Goal: Task Accomplishment & Management: Manage account settings

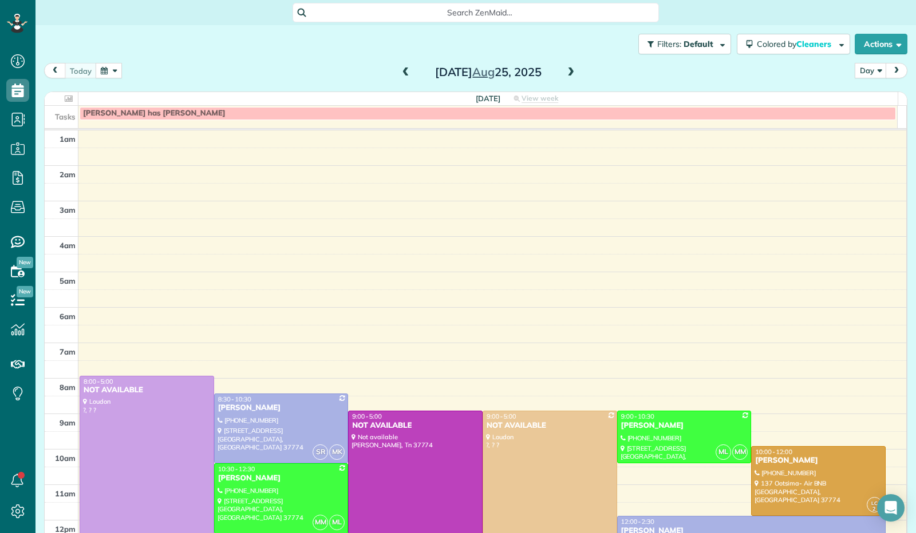
scroll to position [211, 0]
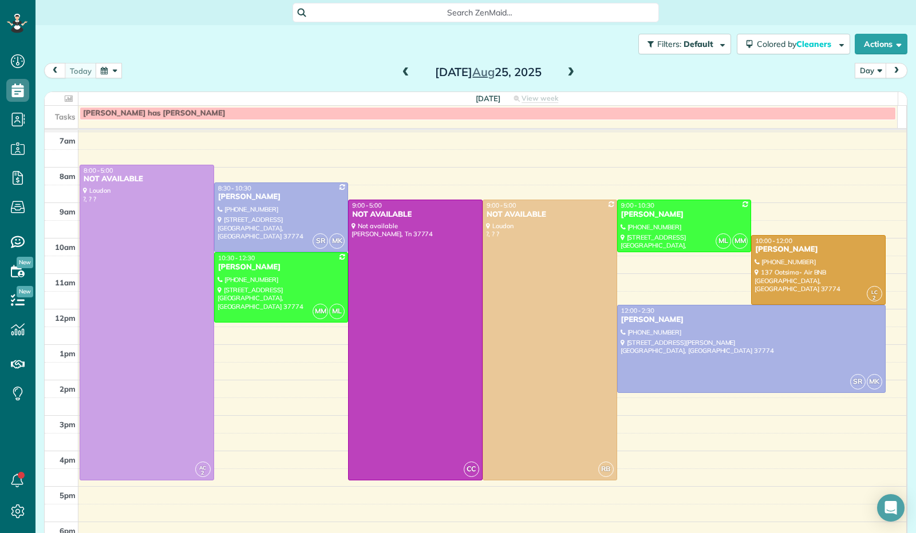
click at [567, 73] on span at bounding box center [570, 73] width 13 height 10
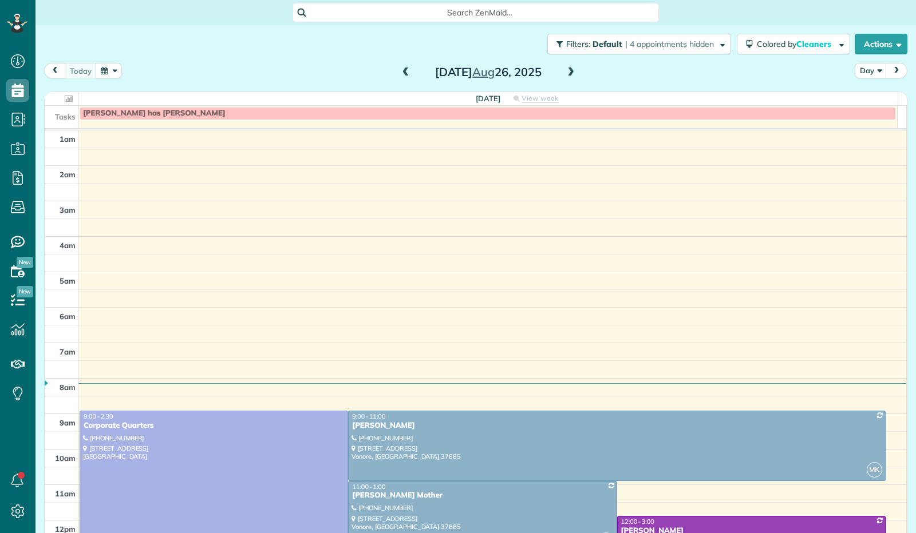
scroll to position [211, 0]
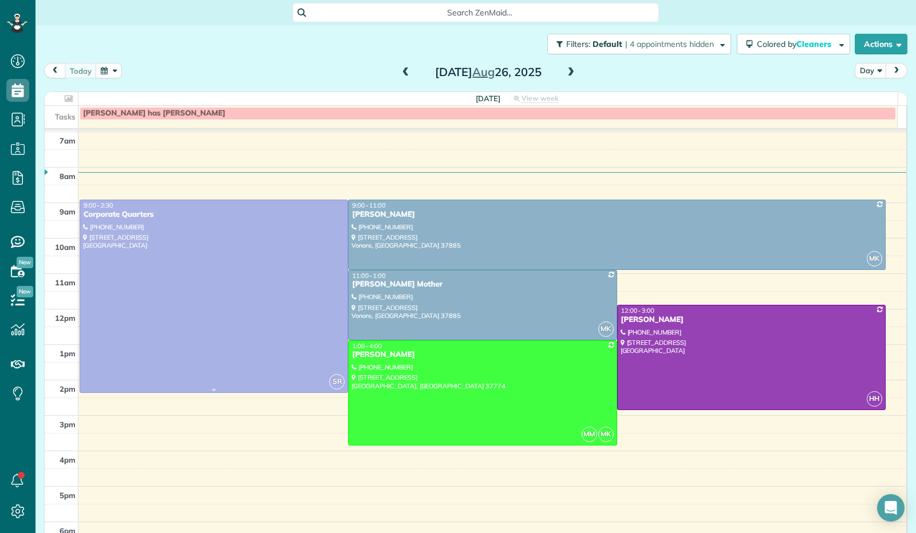
click at [185, 283] on div at bounding box center [213, 296] width 267 height 192
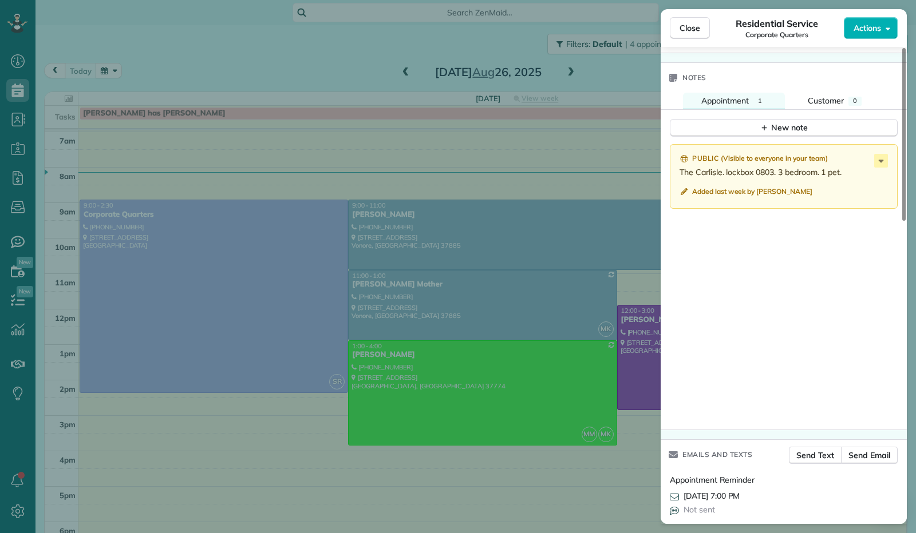
scroll to position [833, 0]
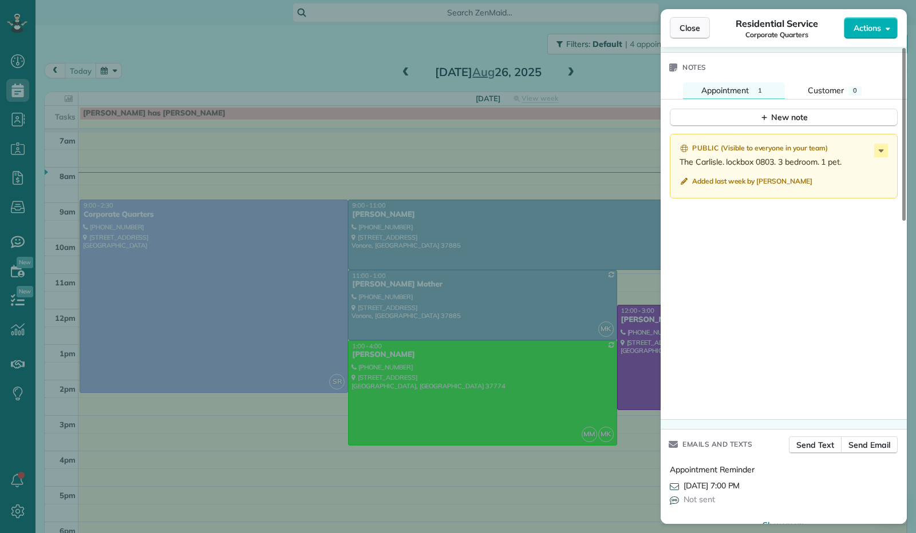
click at [695, 35] on button "Close" at bounding box center [690, 28] width 40 height 22
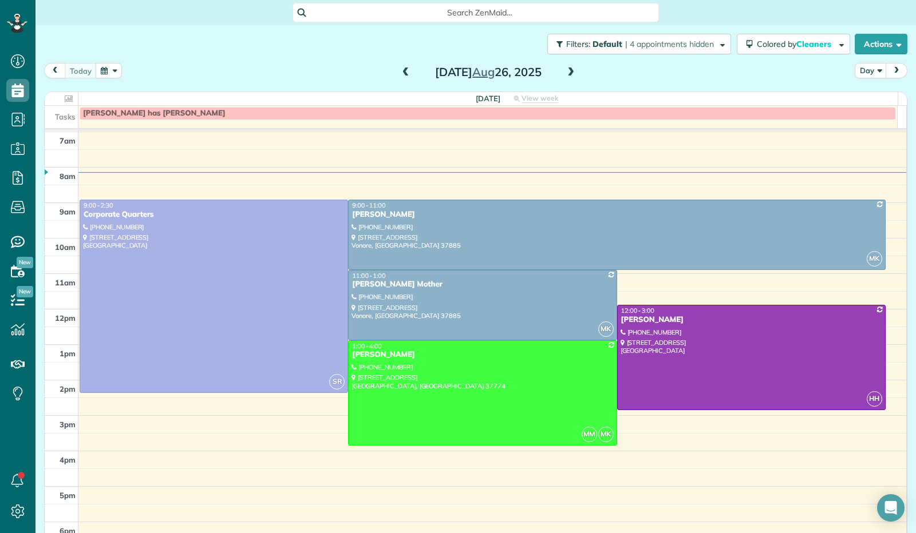
click at [564, 70] on span at bounding box center [570, 73] width 13 height 10
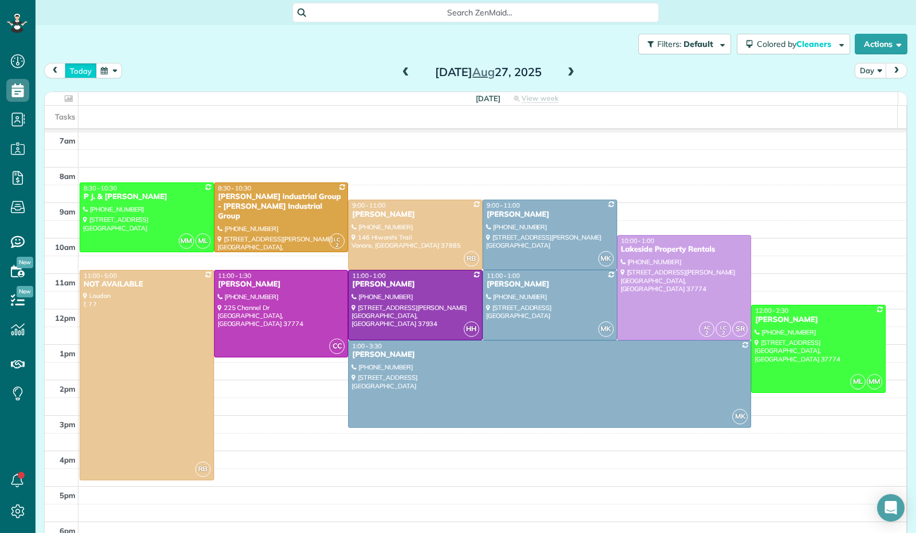
click at [76, 69] on button "today" at bounding box center [81, 70] width 32 height 15
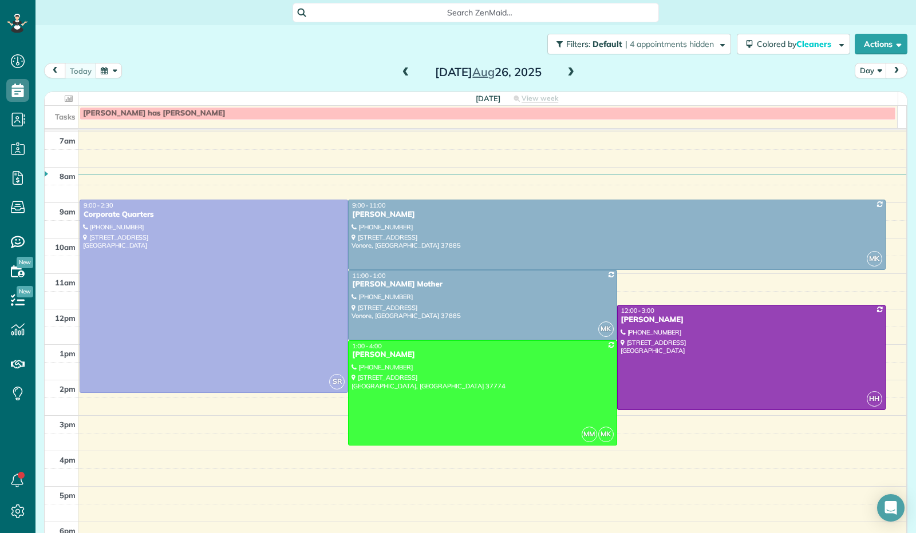
click at [565, 70] on span at bounding box center [570, 73] width 13 height 10
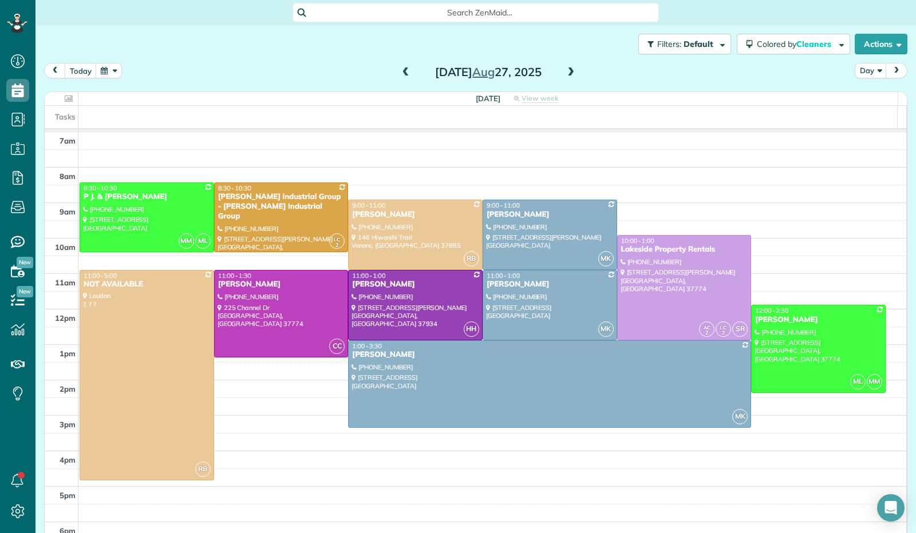
click at [572, 73] on div "[DATE]" at bounding box center [488, 72] width 183 height 18
click at [570, 74] on span at bounding box center [570, 73] width 13 height 10
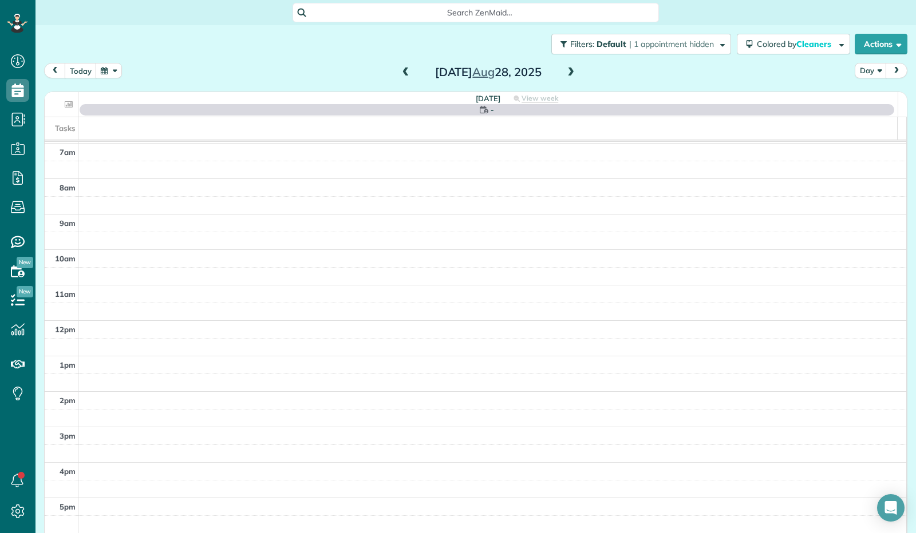
click at [570, 74] on span at bounding box center [570, 73] width 13 height 10
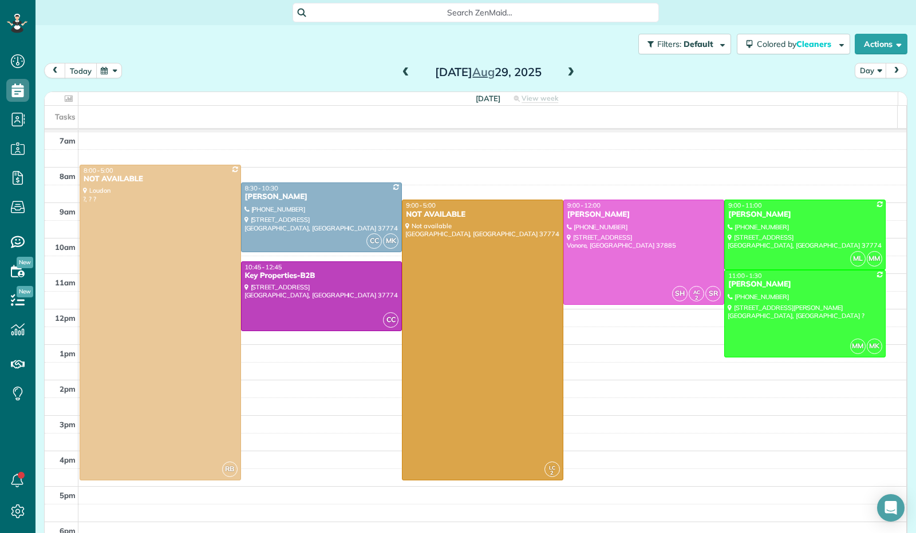
click at [73, 67] on button "today" at bounding box center [81, 70] width 32 height 15
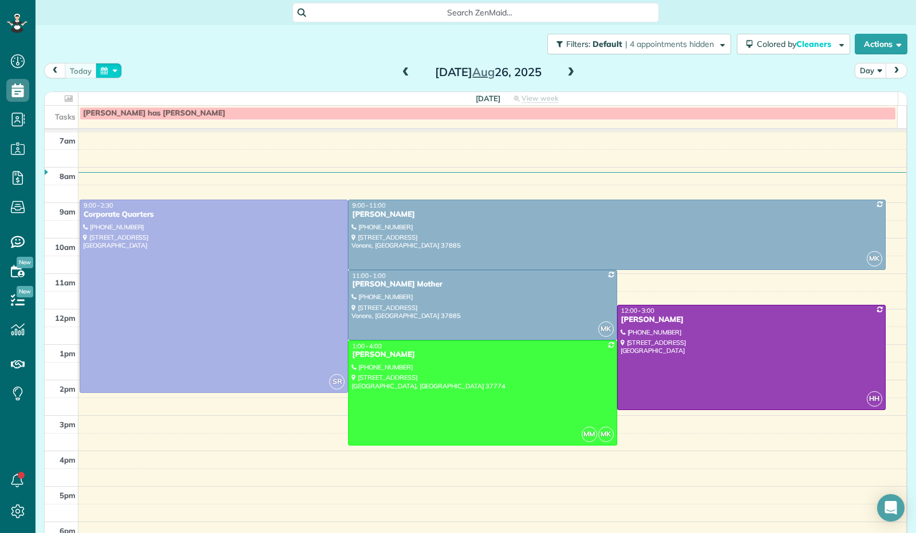
click at [110, 72] on button "button" at bounding box center [109, 70] width 26 height 15
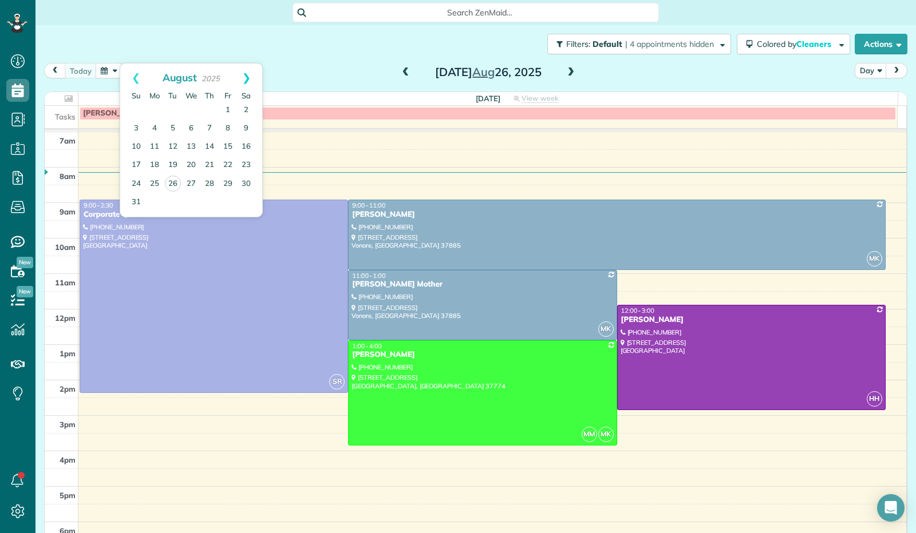
click at [247, 73] on link "Next" at bounding box center [246, 78] width 31 height 29
click at [158, 108] on link "1" at bounding box center [154, 110] width 18 height 18
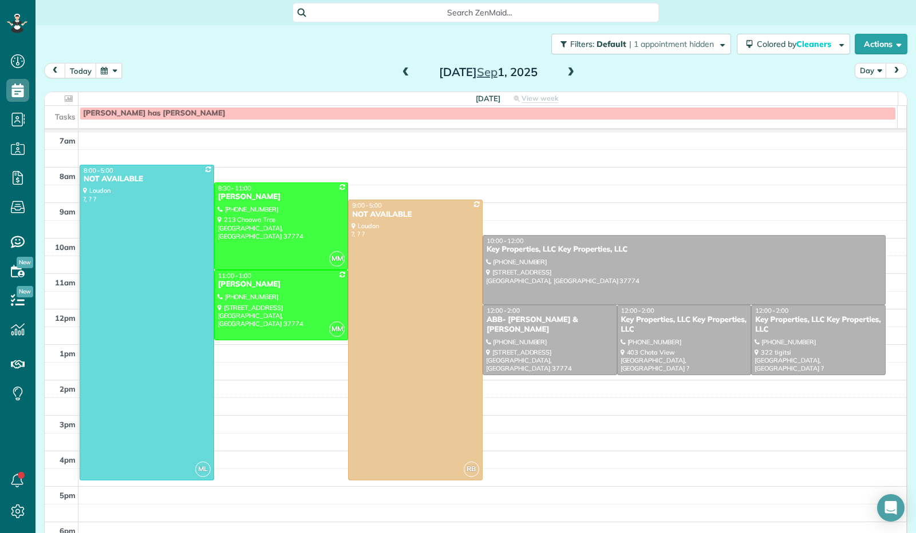
click at [565, 77] on span at bounding box center [570, 73] width 13 height 10
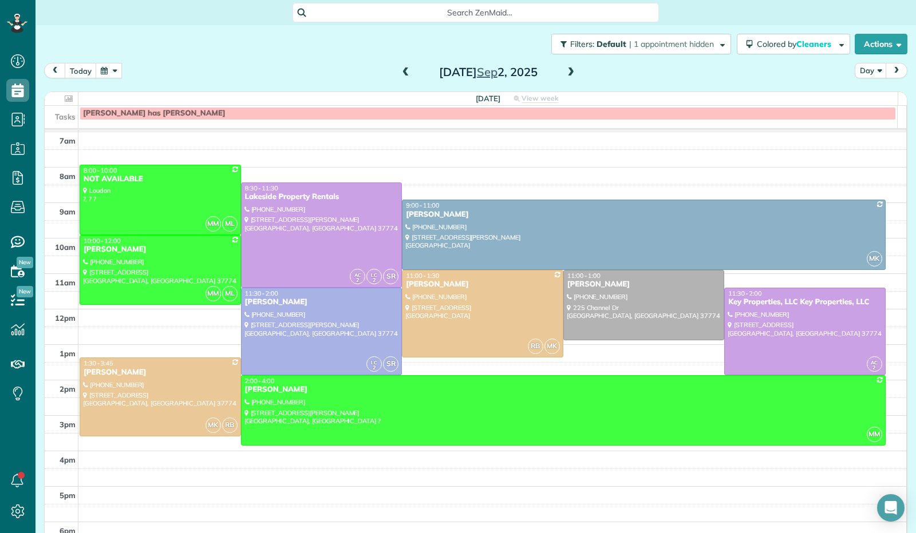
click at [565, 77] on span at bounding box center [570, 73] width 13 height 10
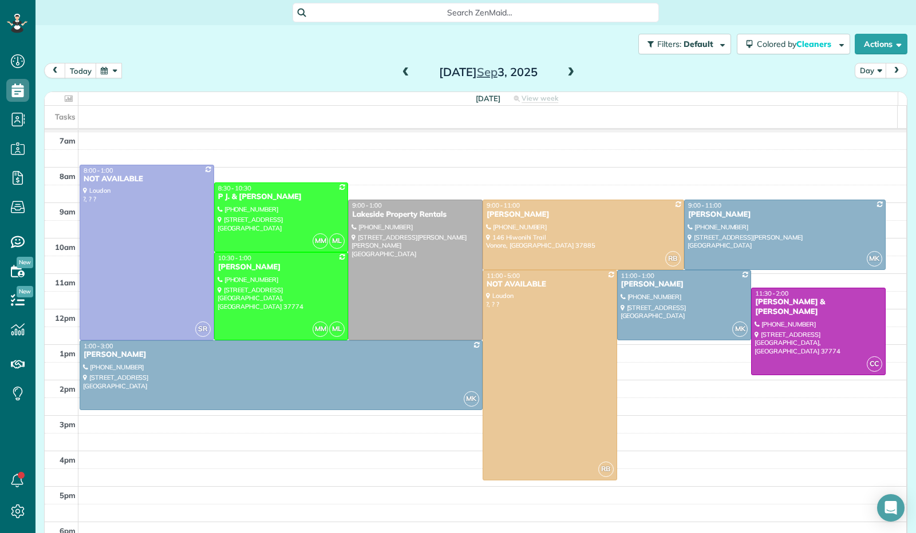
click at [565, 77] on span at bounding box center [570, 73] width 13 height 10
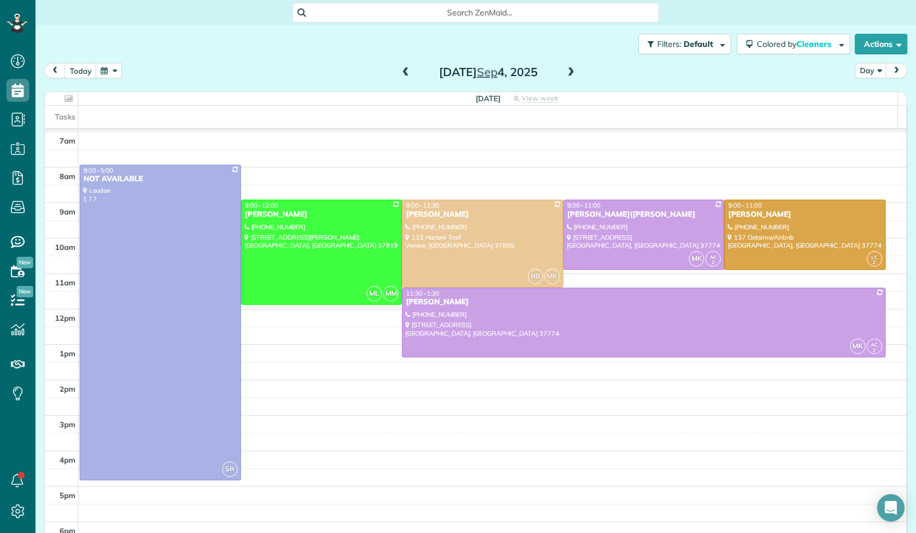
click at [565, 77] on span at bounding box center [570, 73] width 13 height 10
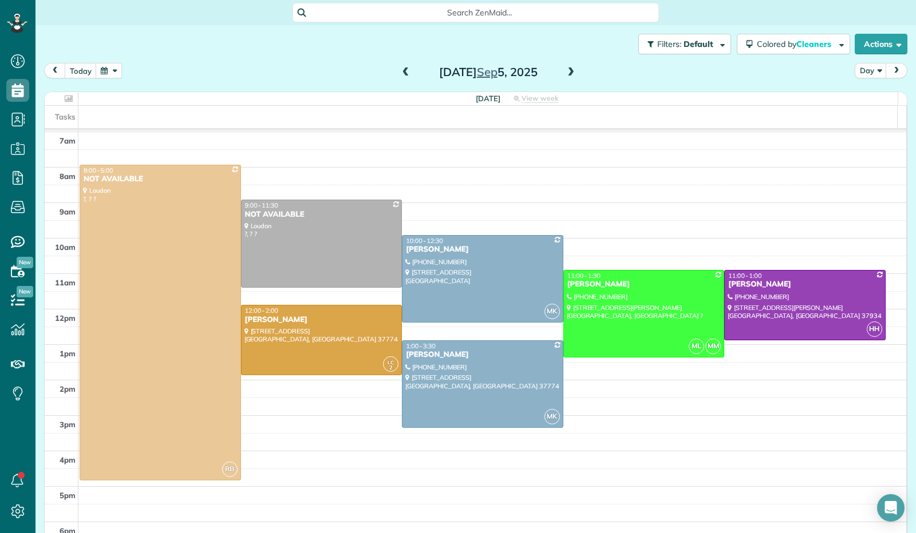
click at [404, 73] on span at bounding box center [405, 73] width 13 height 10
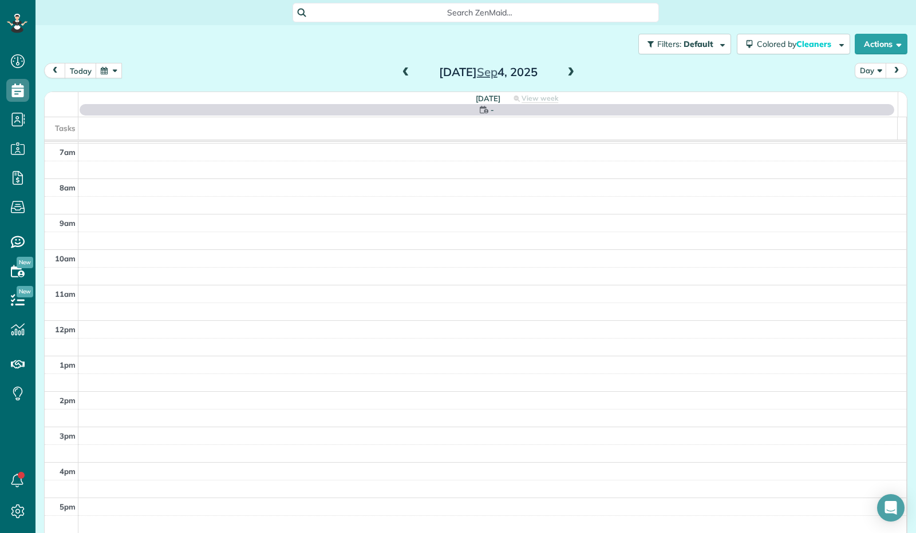
click at [404, 73] on span at bounding box center [405, 73] width 13 height 10
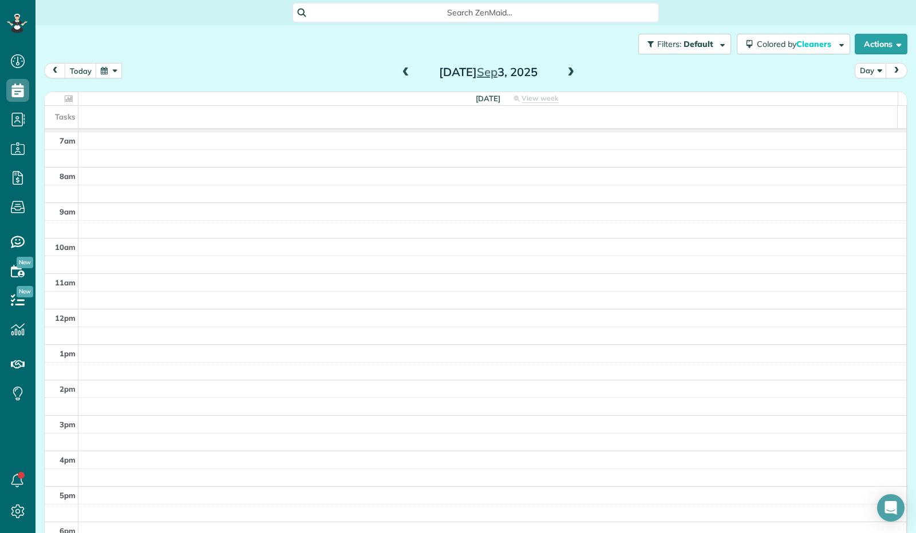
click at [564, 68] on span at bounding box center [570, 73] width 13 height 10
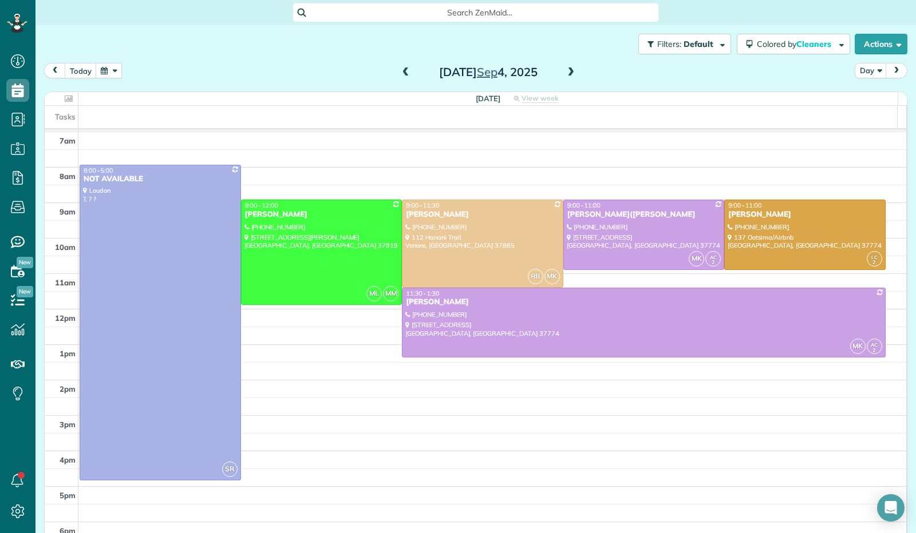
click at [549, 73] on h2 "[DATE]" at bounding box center [488, 72] width 143 height 13
click at [564, 68] on span at bounding box center [570, 73] width 13 height 10
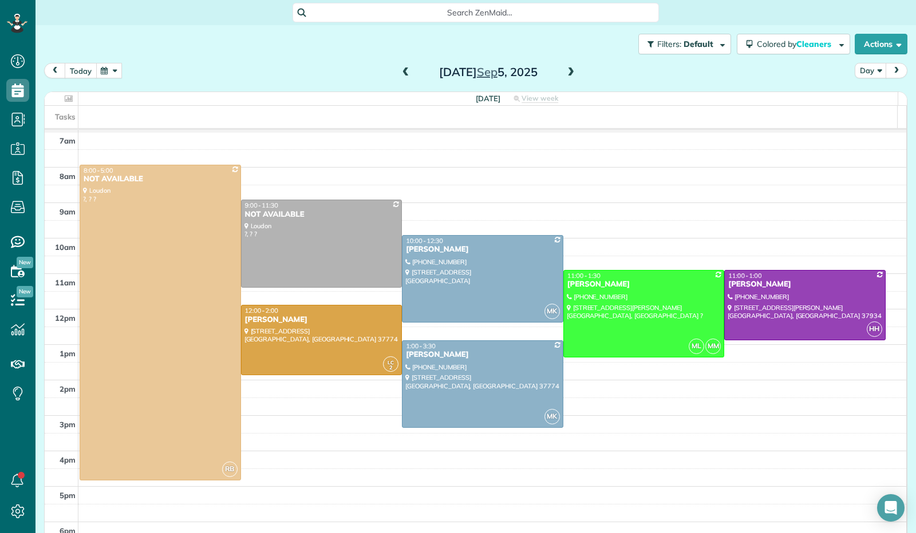
click at [79, 71] on button "today" at bounding box center [81, 70] width 32 height 15
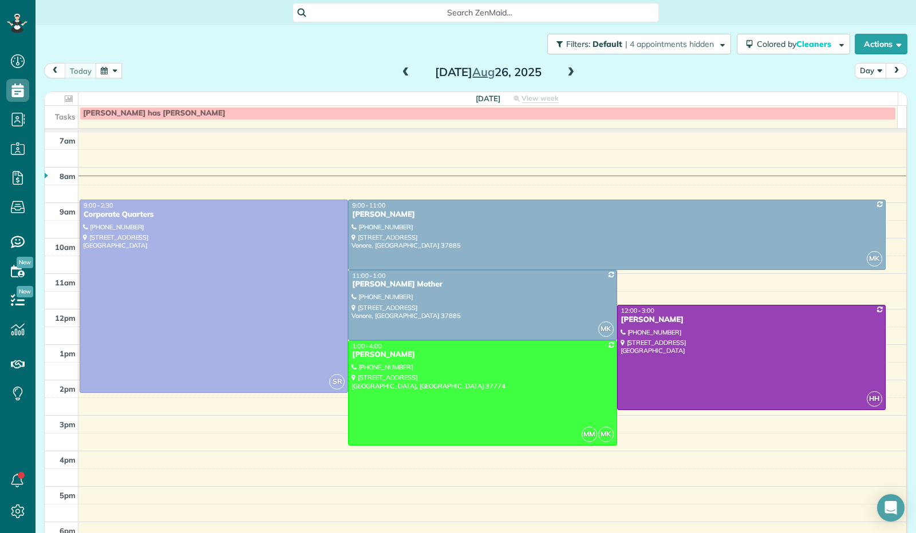
click at [564, 68] on span at bounding box center [570, 73] width 13 height 10
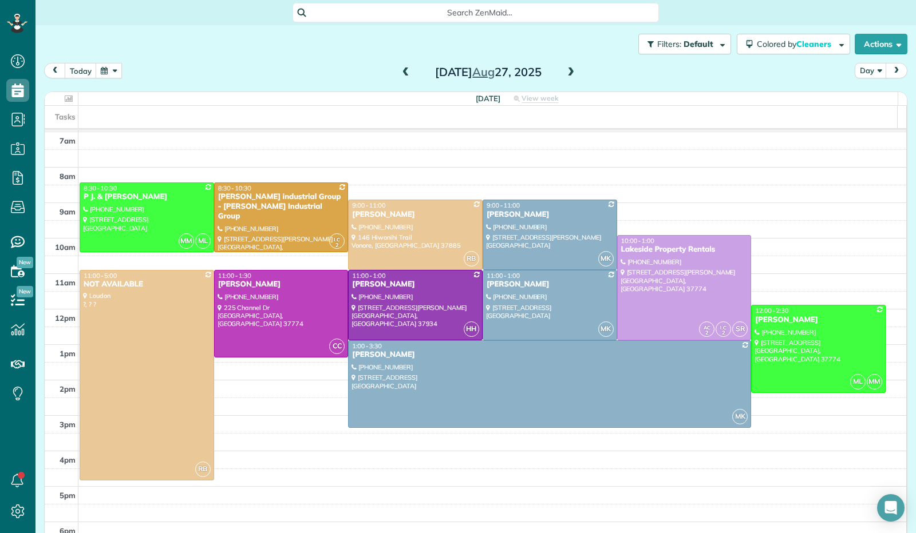
click at [564, 74] on span at bounding box center [570, 73] width 13 height 10
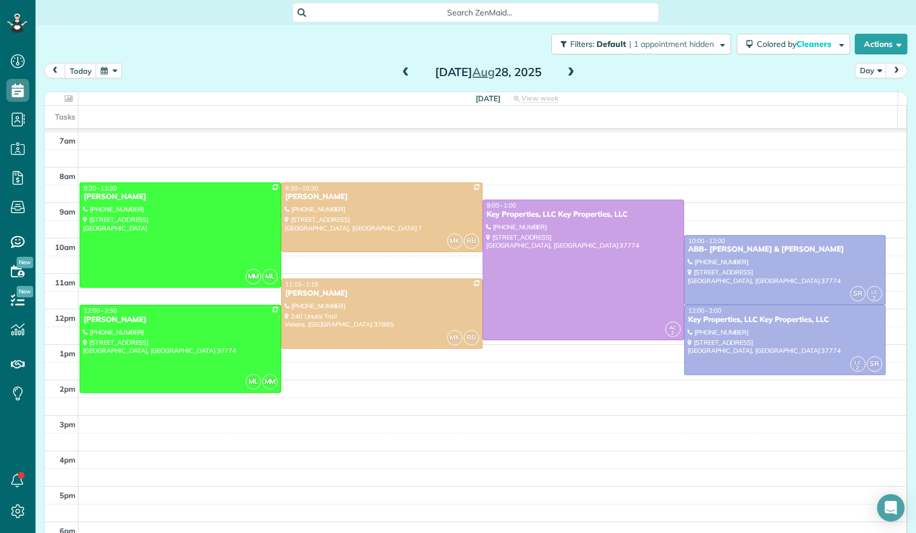
click at [565, 72] on span at bounding box center [570, 73] width 13 height 10
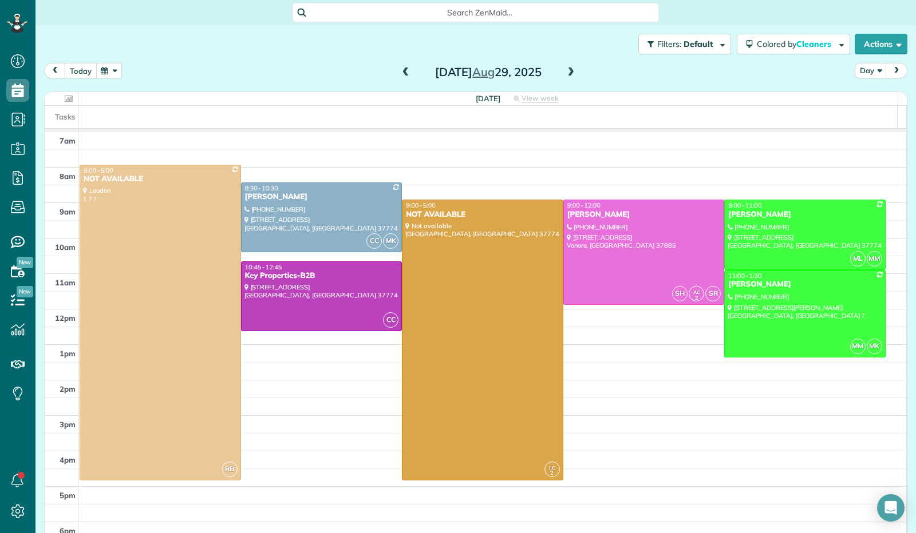
click at [76, 68] on button "today" at bounding box center [81, 70] width 32 height 15
